Goal: Find specific page/section: Find specific page/section

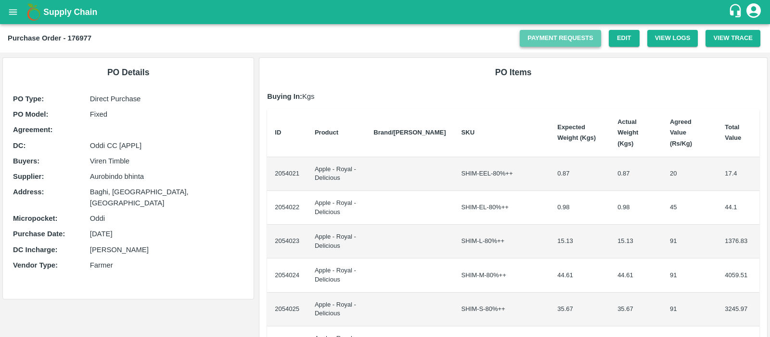
click at [559, 36] on link "Payment Requests" at bounding box center [560, 38] width 81 height 17
click at [16, 14] on icon "open drawer" at bounding box center [13, 11] width 8 height 5
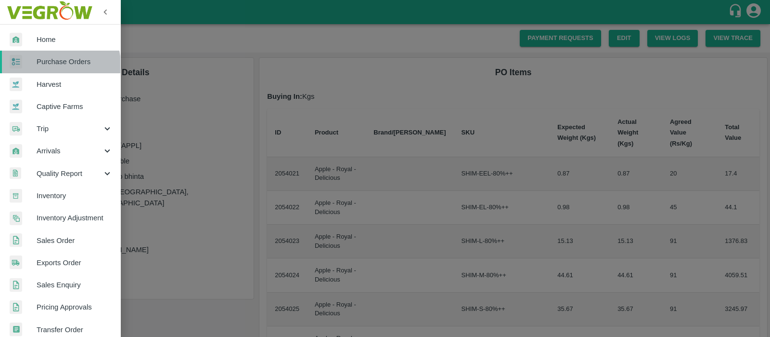
click at [37, 69] on link "Purchase Orders" at bounding box center [60, 62] width 120 height 22
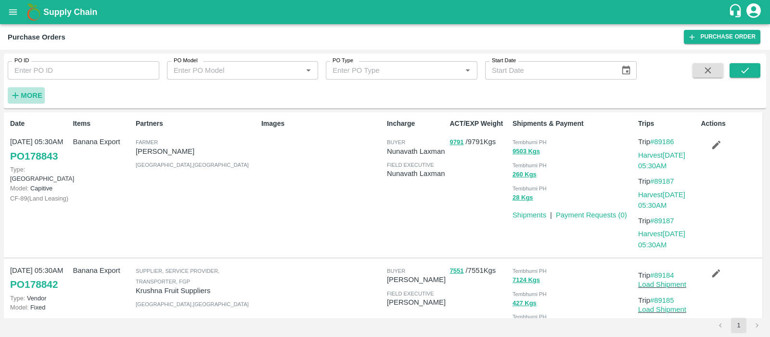
click at [33, 96] on strong "More" at bounding box center [32, 95] width 22 height 8
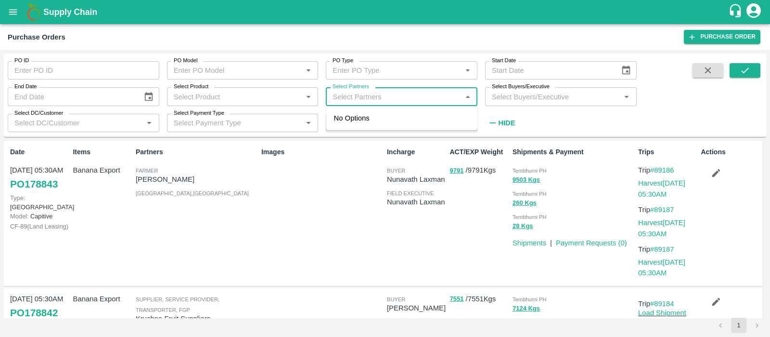
click at [352, 91] on input "Select Partners" at bounding box center [394, 96] width 130 height 13
type input "aurobindo"
click at [371, 119] on div "Aurobindo bhinta-Baghi, -9816051500" at bounding box center [415, 124] width 109 height 22
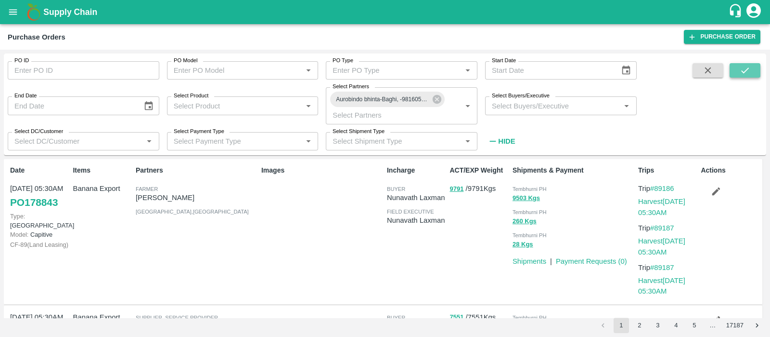
click at [748, 66] on icon "submit" at bounding box center [745, 70] width 11 height 11
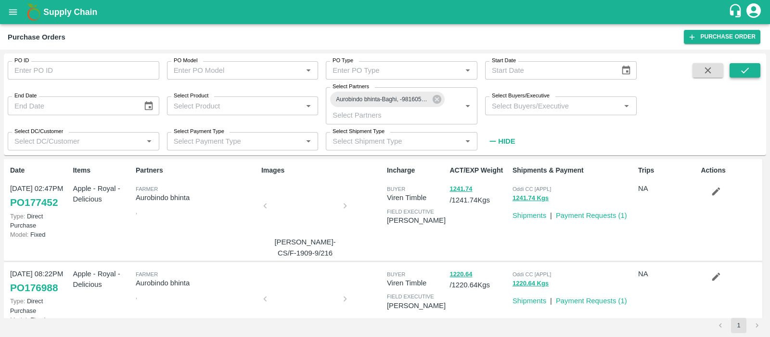
click at [748, 66] on icon "submit" at bounding box center [745, 70] width 11 height 11
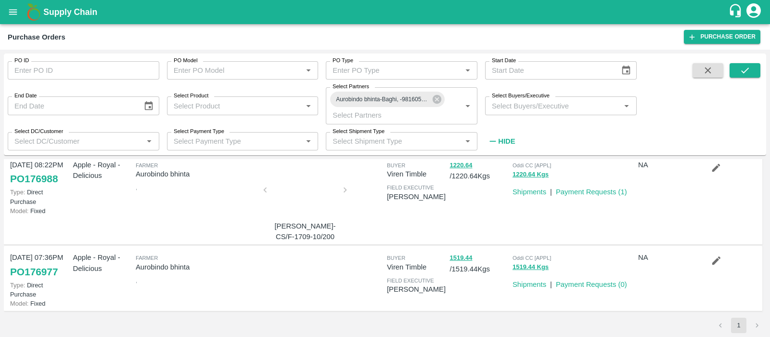
scroll to position [110, 0]
